Goal: Information Seeking & Learning: Learn about a topic

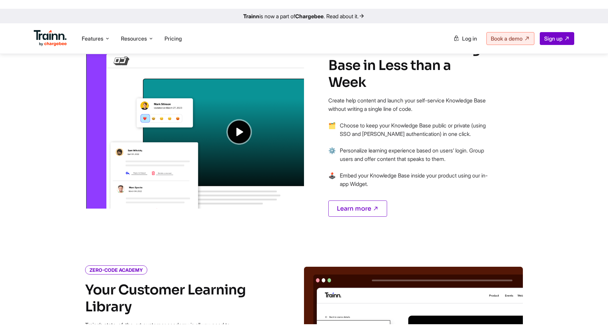
scroll to position [567, 0]
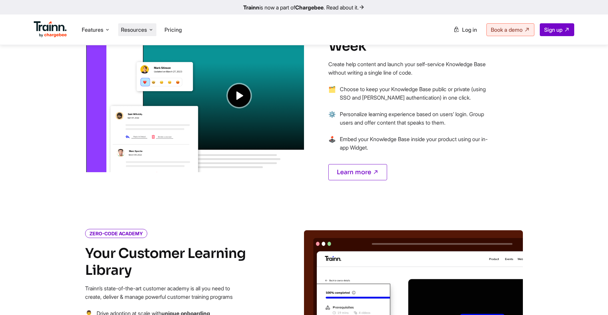
click at [143, 34] on li "Resources Resources Trainn Help Center Help videos to get you started. Trainn B…" at bounding box center [137, 29] width 38 height 13
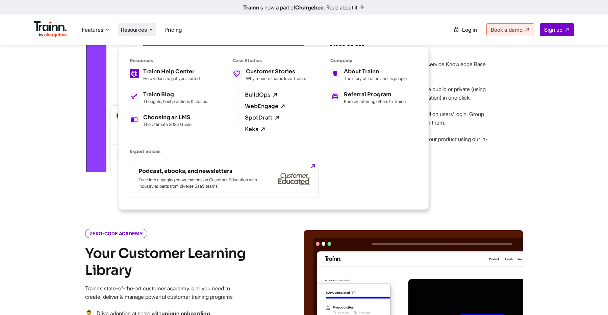
click at [176, 78] on p "Help videos to get you started." at bounding box center [171, 78] width 57 height 5
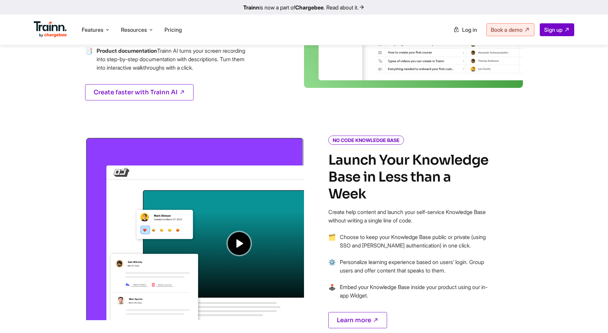
scroll to position [343, 0]
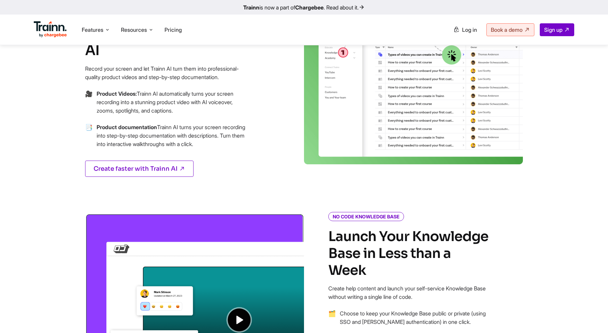
click at [208, 126] on p "Product documentation Trainn AI turns your screen recording into step-by-step d…" at bounding box center [172, 135] width 151 height 25
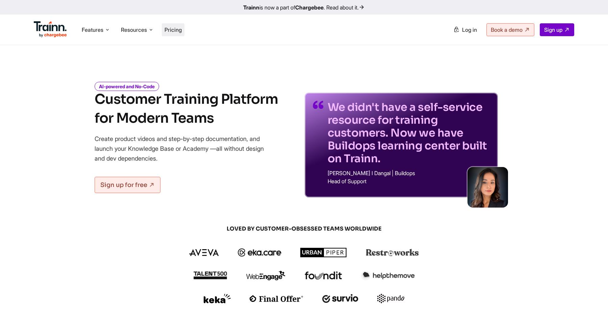
click at [174, 29] on span "Pricing" at bounding box center [173, 29] width 17 height 7
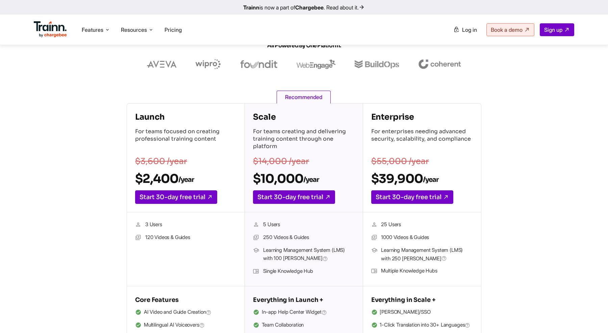
scroll to position [58, 0]
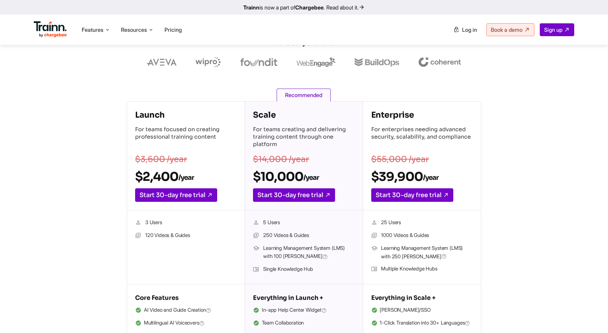
click at [275, 177] on h2 "$10,000 /year" at bounding box center [303, 176] width 101 height 15
click at [282, 173] on h2 "$10,000 /year" at bounding box center [303, 176] width 101 height 15
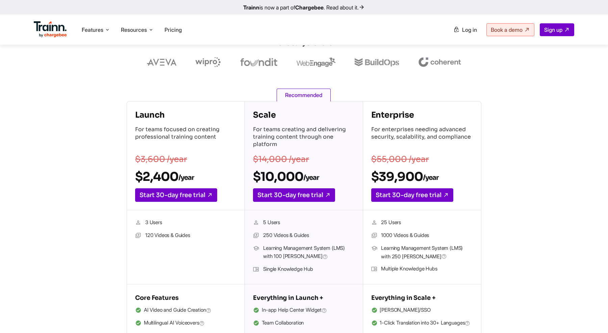
click at [282, 173] on h2 "$10,000 /year" at bounding box center [303, 176] width 101 height 15
click at [280, 176] on h2 "$10,000 /year" at bounding box center [303, 176] width 101 height 15
click at [103, 221] on div "Launch For teams focused on creating professional training content $3,600 /year…" at bounding box center [304, 231] width 487 height 261
